Goal: Task Accomplishment & Management: Manage account settings

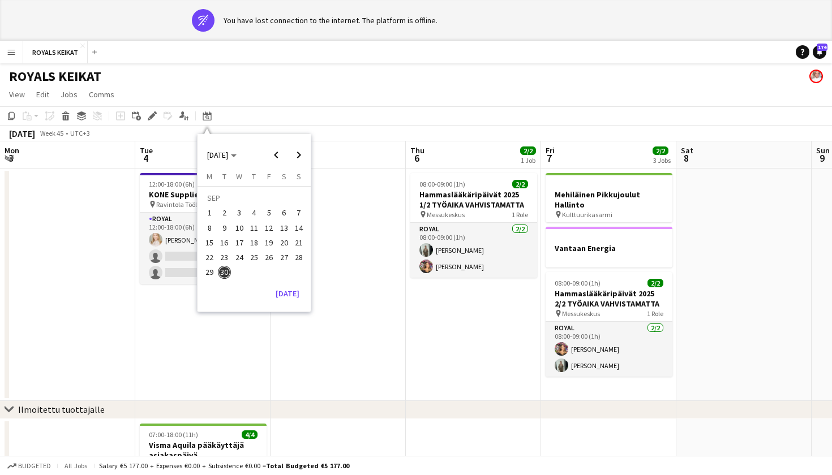
scroll to position [0, 398]
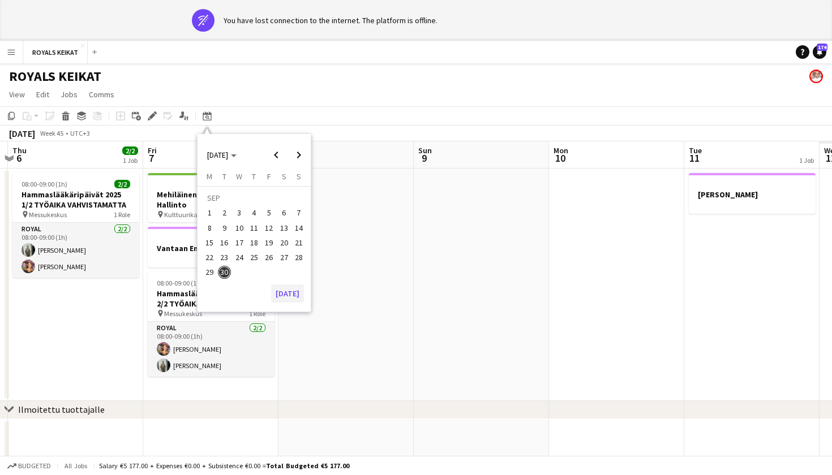
click at [288, 294] on button "[DATE]" at bounding box center [287, 294] width 33 height 18
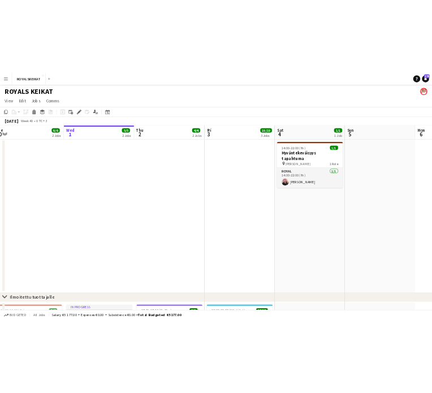
scroll to position [0, 557]
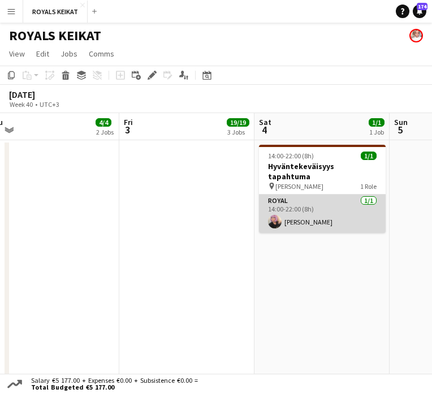
click at [303, 212] on app-card-role "Royal [DATE] 14:00-22:00 (8h) [PERSON_NAME]" at bounding box center [322, 214] width 127 height 38
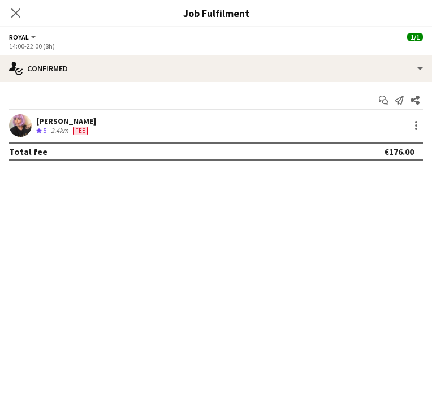
click at [61, 121] on div "[PERSON_NAME]" at bounding box center [66, 121] width 60 height 10
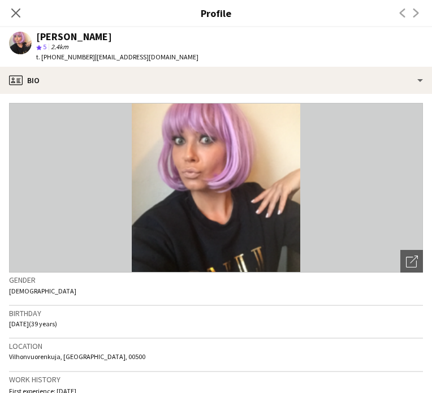
click at [145, 62] on div "t. [PHONE_NUMBER] | [EMAIL_ADDRESS][DOMAIN_NAME]" at bounding box center [117, 57] width 162 height 10
click at [145, 57] on span "| [EMAIL_ADDRESS][DOMAIN_NAME]" at bounding box center [147, 57] width 104 height 8
copy app-crew-profile "t. [PHONE_NUMBER] | [EMAIL_ADDRESS][DOMAIN_NAME] profile"
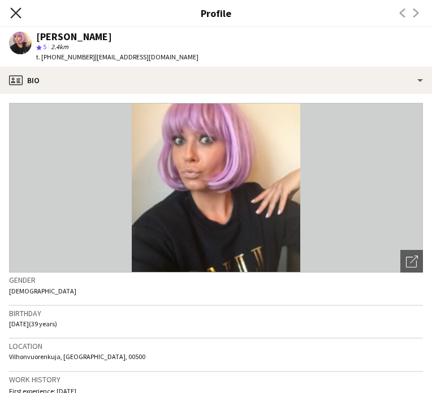
click at [16, 13] on icon at bounding box center [15, 12] width 11 height 11
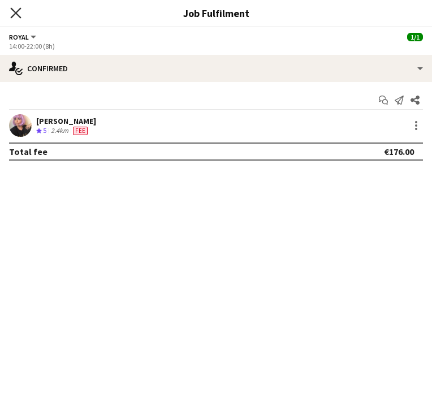
click at [14, 16] on icon "Close pop-in" at bounding box center [15, 12] width 11 height 11
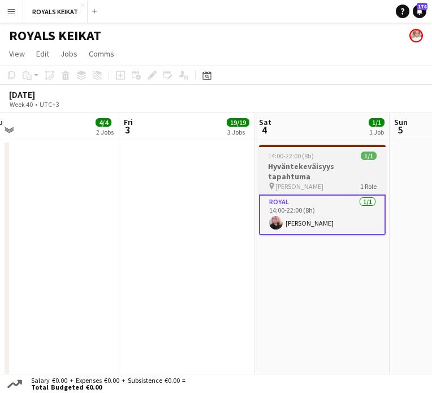
click at [296, 165] on h3 "Hyväntekeväisyys tapahtuma" at bounding box center [322, 171] width 127 height 20
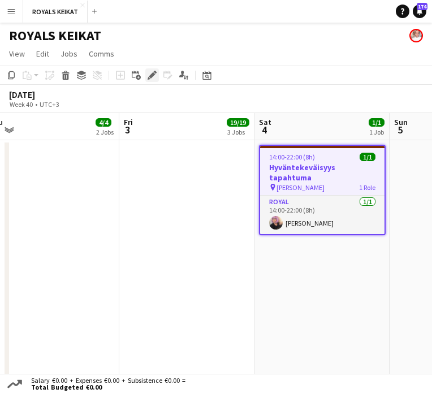
click at [151, 76] on icon at bounding box center [152, 75] width 6 height 6
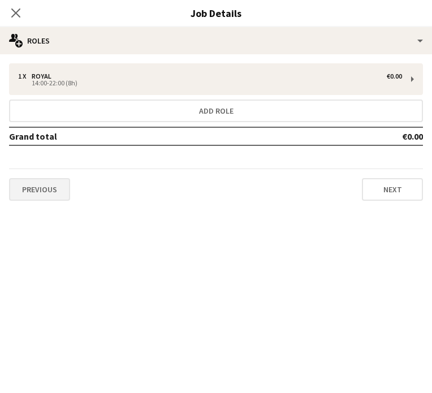
click at [56, 188] on button "Previous" at bounding box center [39, 189] width 61 height 23
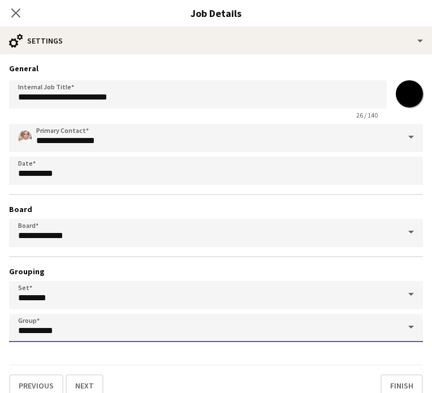
click at [126, 325] on input "**********" at bounding box center [216, 328] width 414 height 28
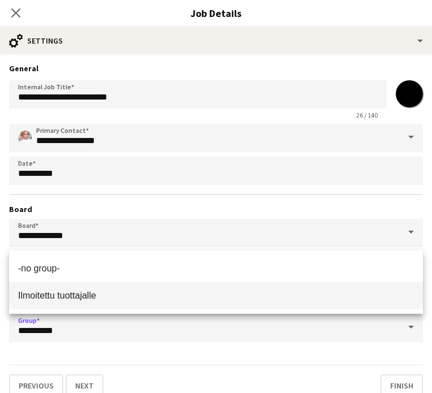
click at [105, 291] on span "Ilmoitettu tuottajalle" at bounding box center [216, 295] width 396 height 11
type input "**********"
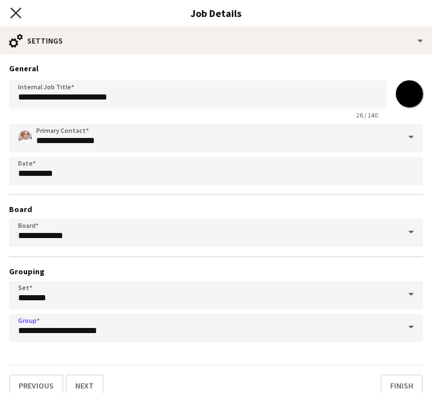
click at [20, 11] on icon "Close pop-in" at bounding box center [15, 12] width 11 height 11
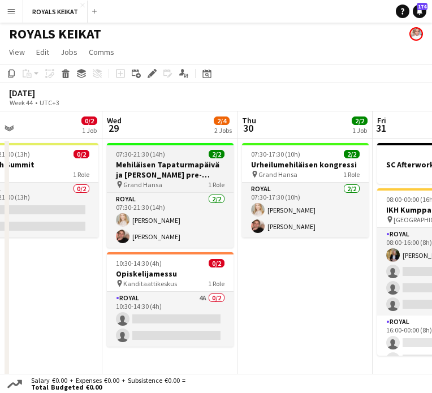
scroll to position [0, 310]
